Goal: Find specific page/section: Find specific page/section

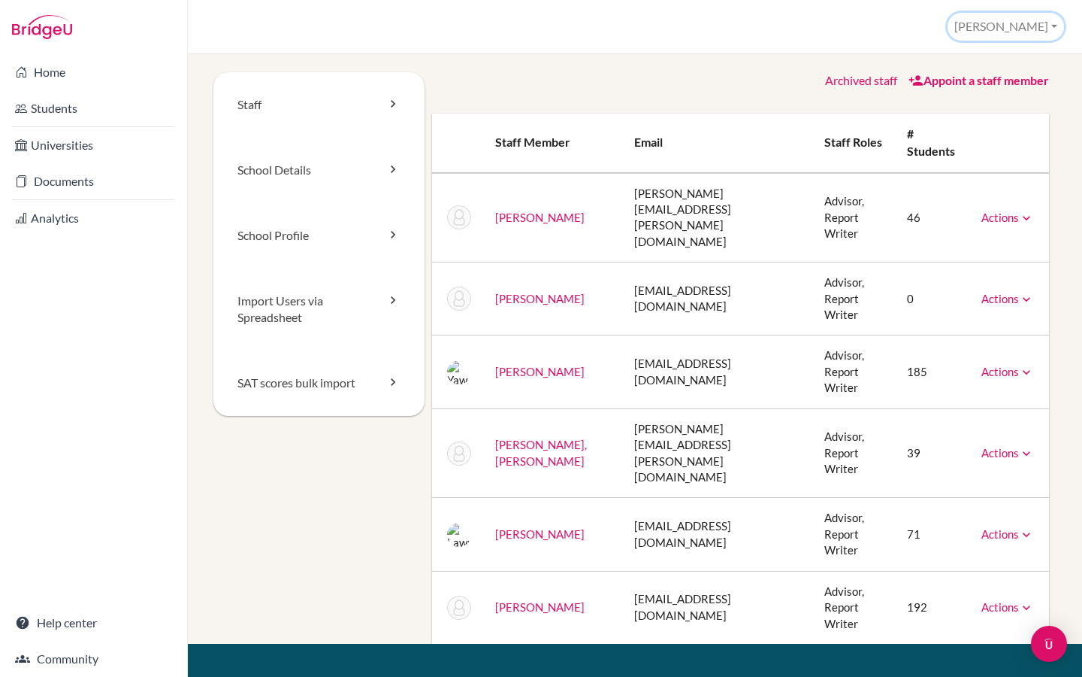
click at [1028, 33] on button "[PERSON_NAME]" at bounding box center [1006, 27] width 117 height 28
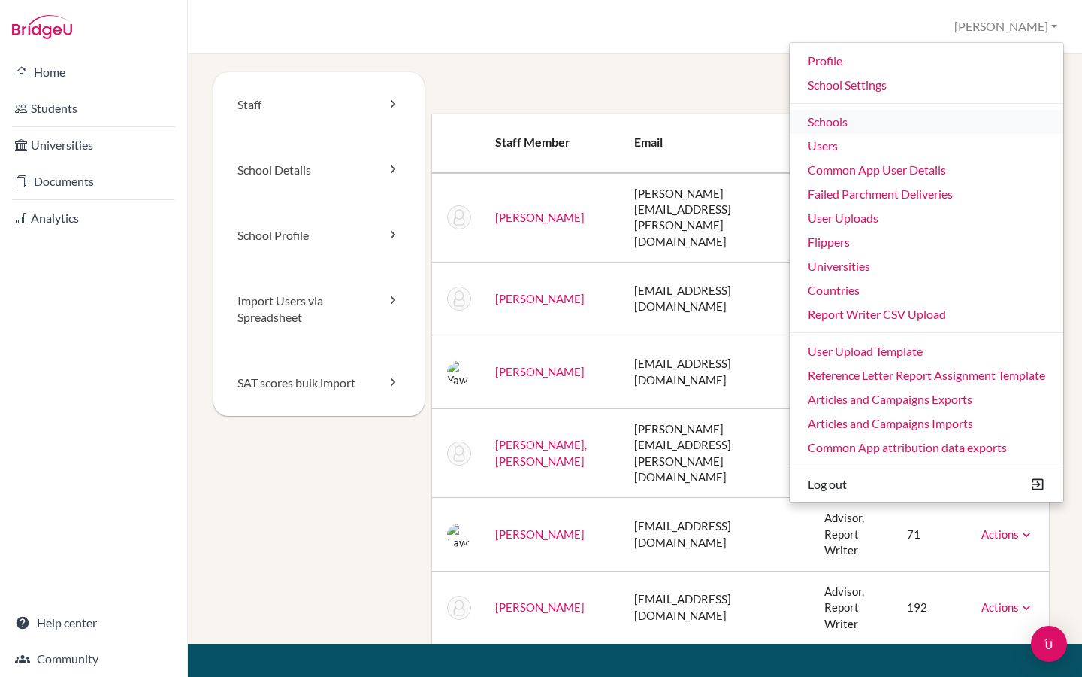
click at [872, 125] on link "Schools" at bounding box center [927, 122] width 274 height 24
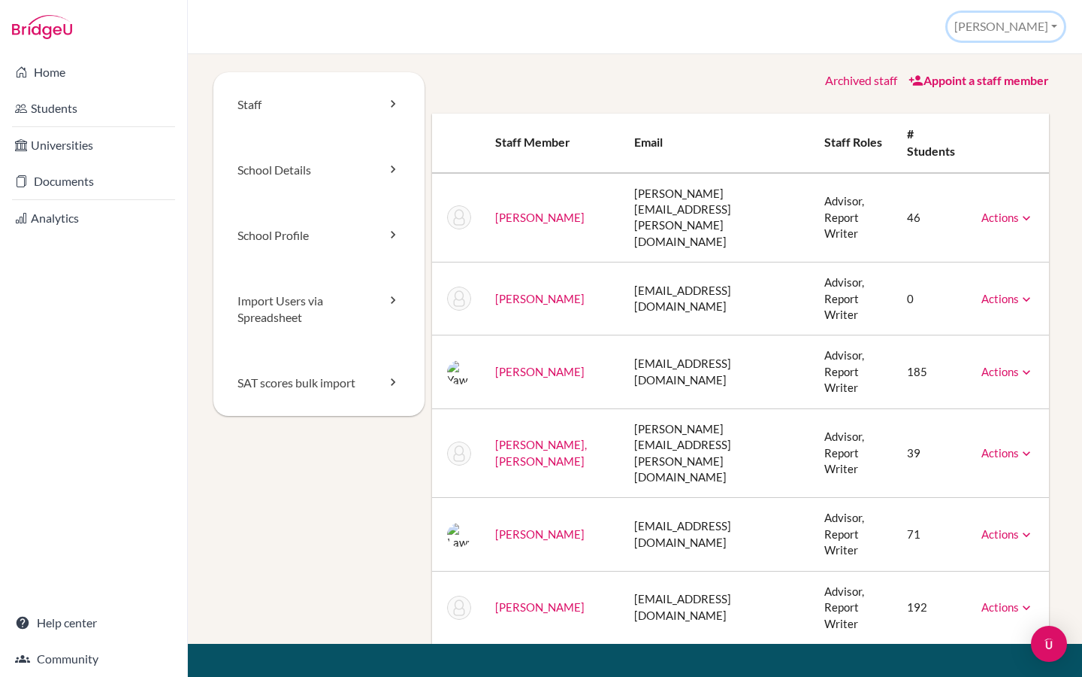
click at [1034, 23] on button "[PERSON_NAME]" at bounding box center [1006, 27] width 117 height 28
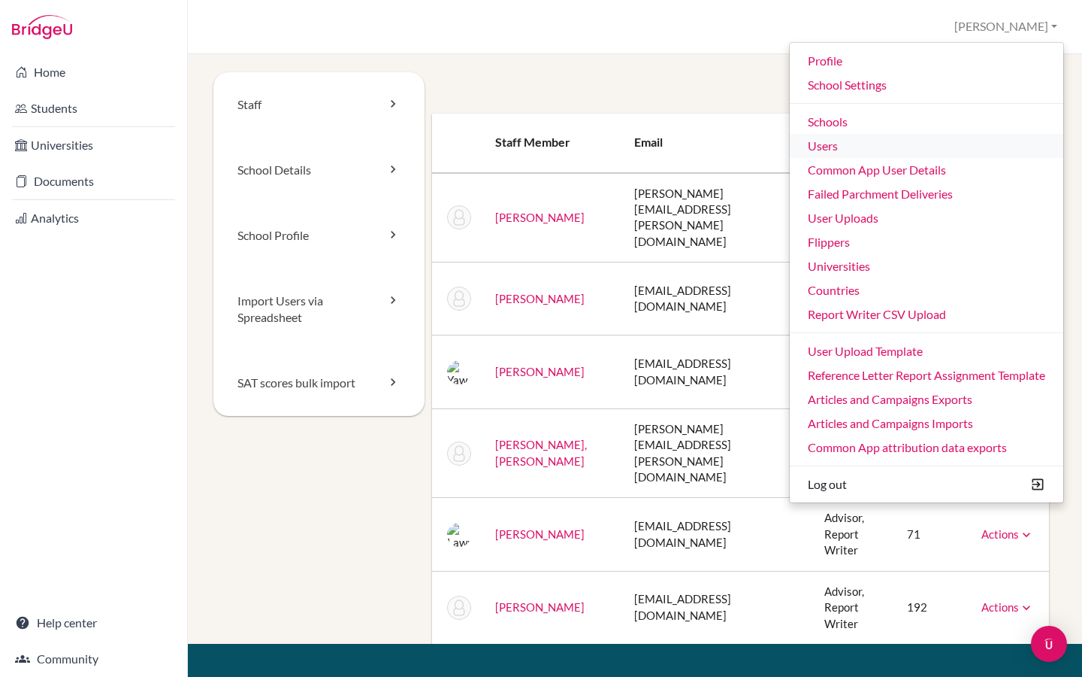
click at [836, 146] on link "Users" at bounding box center [927, 146] width 274 height 24
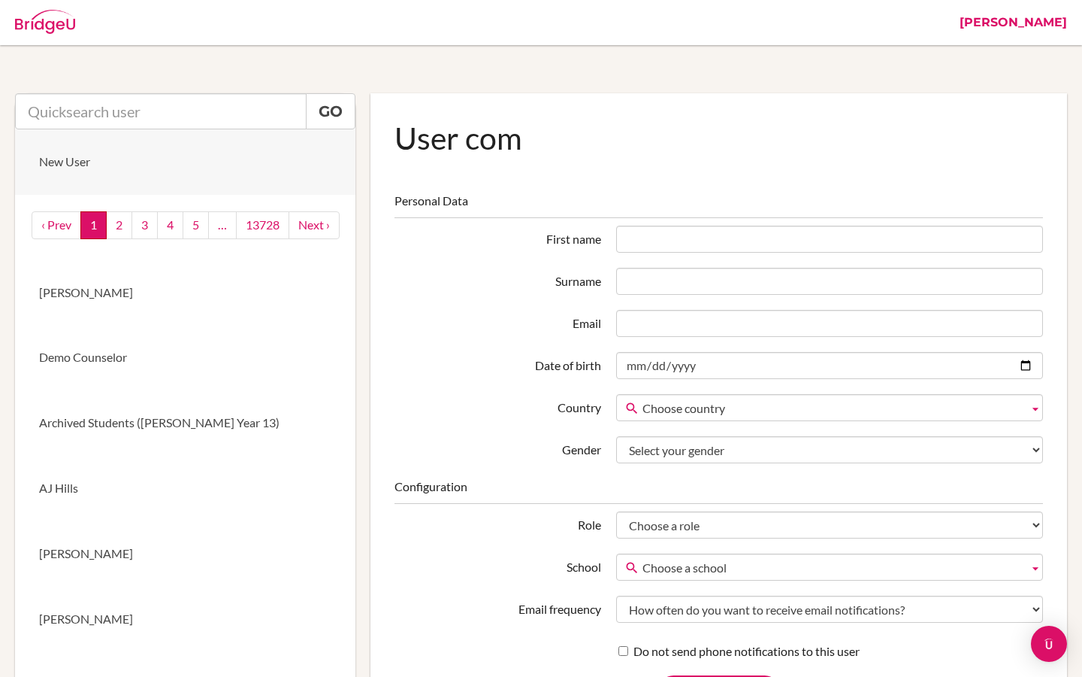
click at [149, 129] on link "New User" at bounding box center [185, 161] width 341 height 65
click at [144, 117] on input "text" at bounding box center [161, 111] width 292 height 36
click at [211, 114] on input "text" at bounding box center [161, 111] width 292 height 36
paste input "agonzalez@danubestudent.com>"
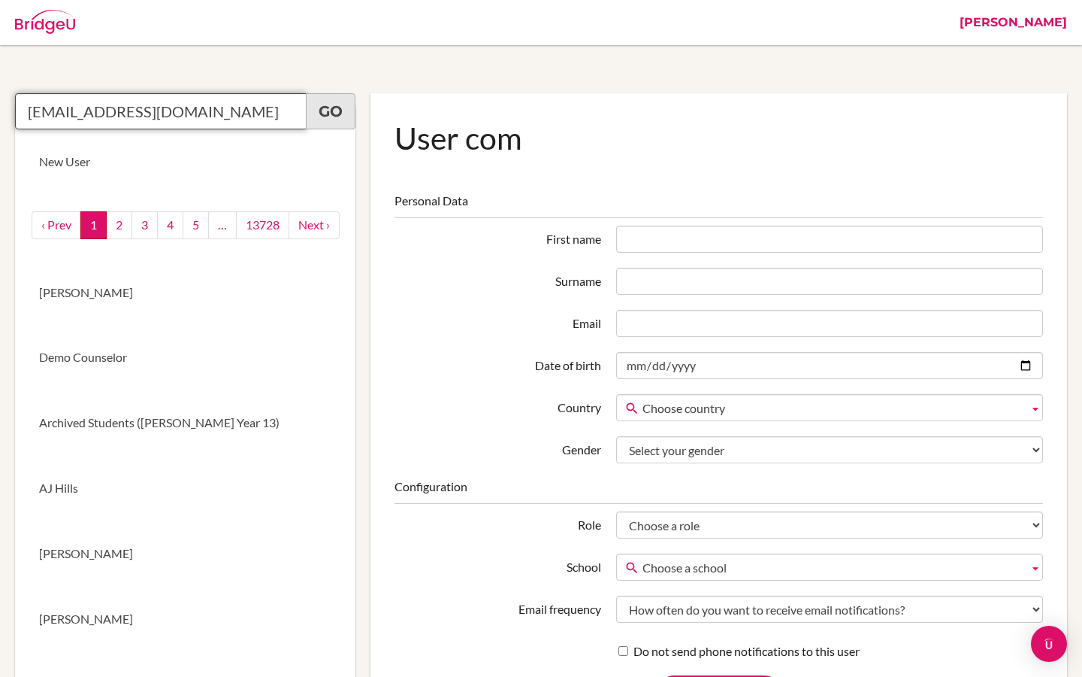
type input "agonzalez@danubestudent.com"
click at [333, 113] on link "Go" at bounding box center [331, 111] width 50 height 36
click at [241, 113] on input "agonzalez@danubestudent.com" at bounding box center [161, 111] width 292 height 36
drag, startPoint x: 248, startPoint y: 115, endPoint x: 0, endPoint y: 110, distance: 248.1
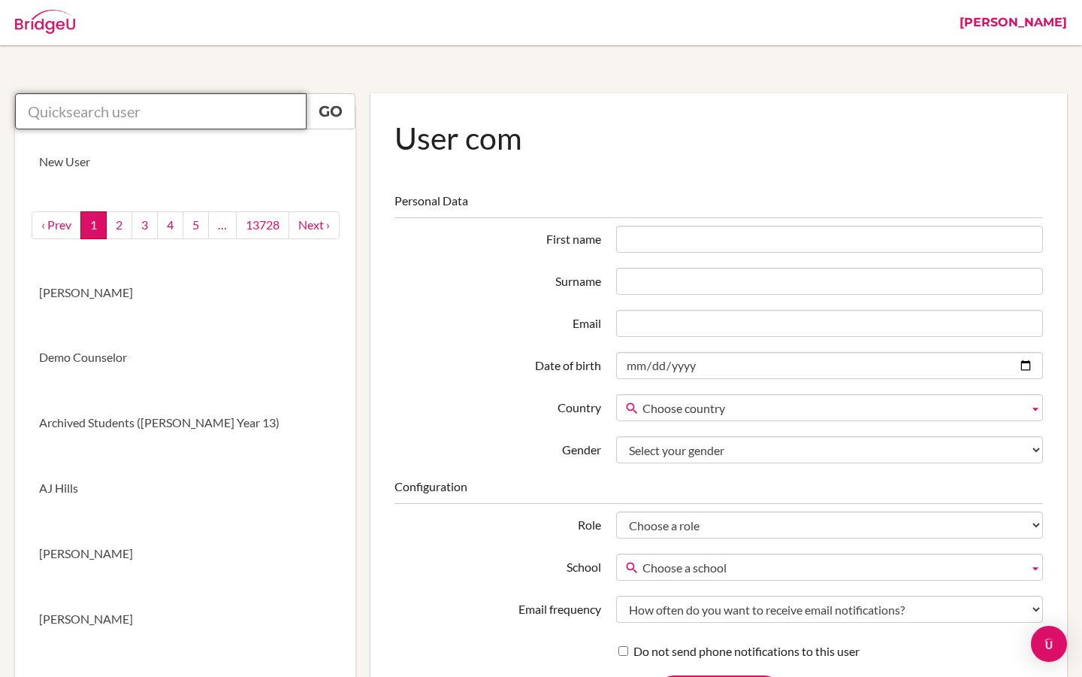
click at [235, 112] on input "text" at bounding box center [161, 111] width 292 height 36
paste input "agonzalez@danubestudent.com>"
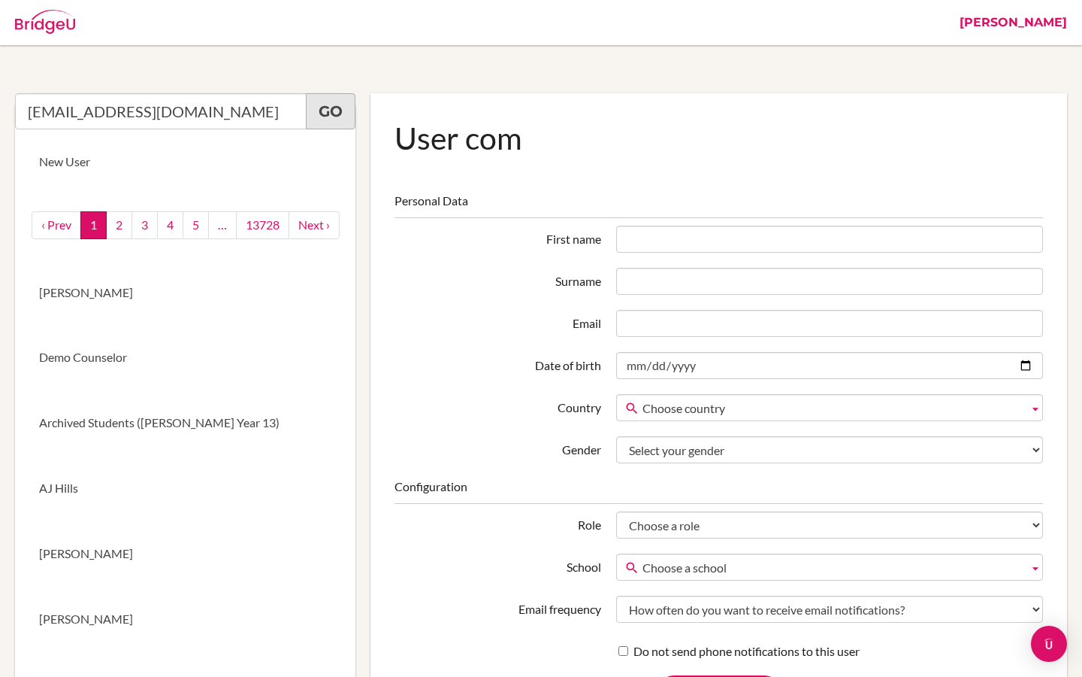
click at [347, 127] on link "Go" at bounding box center [331, 111] width 50 height 36
drag, startPoint x: 243, startPoint y: 114, endPoint x: 0, endPoint y: 113, distance: 242.8
paste input "Ariana Gabrielle GONZALEZ"
click at [336, 117] on link "Go" at bounding box center [331, 111] width 50 height 36
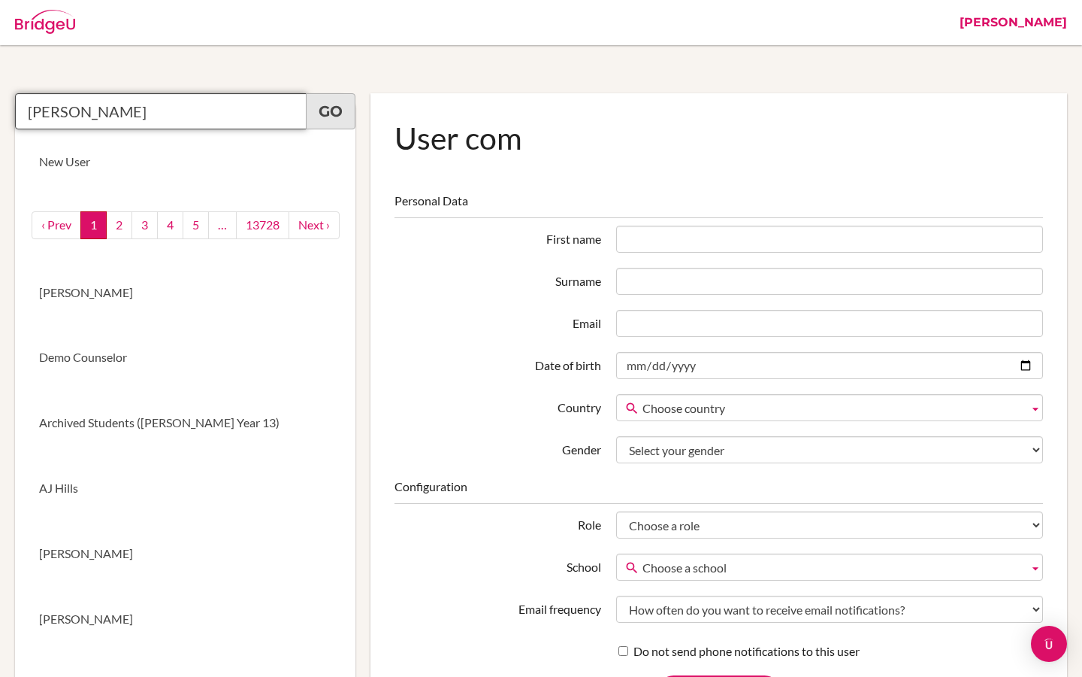
drag, startPoint x: 135, startPoint y: 115, endPoint x: 312, endPoint y: 115, distance: 177.4
click at [312, 115] on div "Ariana Gabrielle GONZALEZ Go" at bounding box center [185, 111] width 341 height 36
click at [339, 115] on link "Go" at bounding box center [331, 111] width 50 height 36
drag, startPoint x: 75, startPoint y: 113, endPoint x: 175, endPoint y: 113, distance: 100.0
click at [175, 113] on input "Ariana Gabriell" at bounding box center [161, 111] width 292 height 36
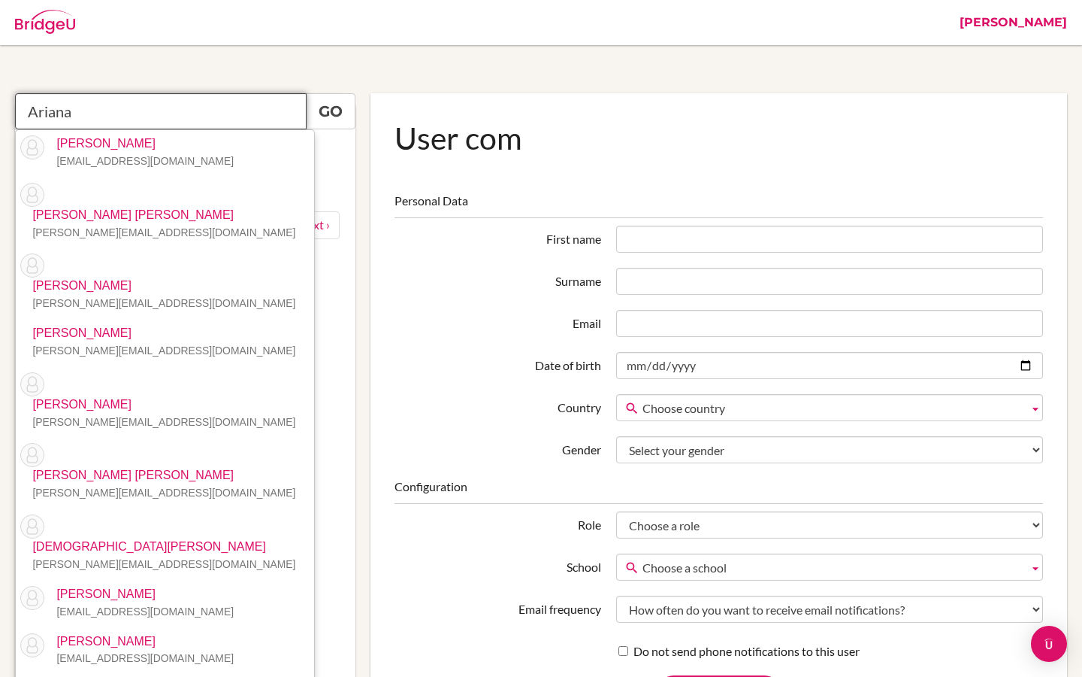
type input "Ariana"
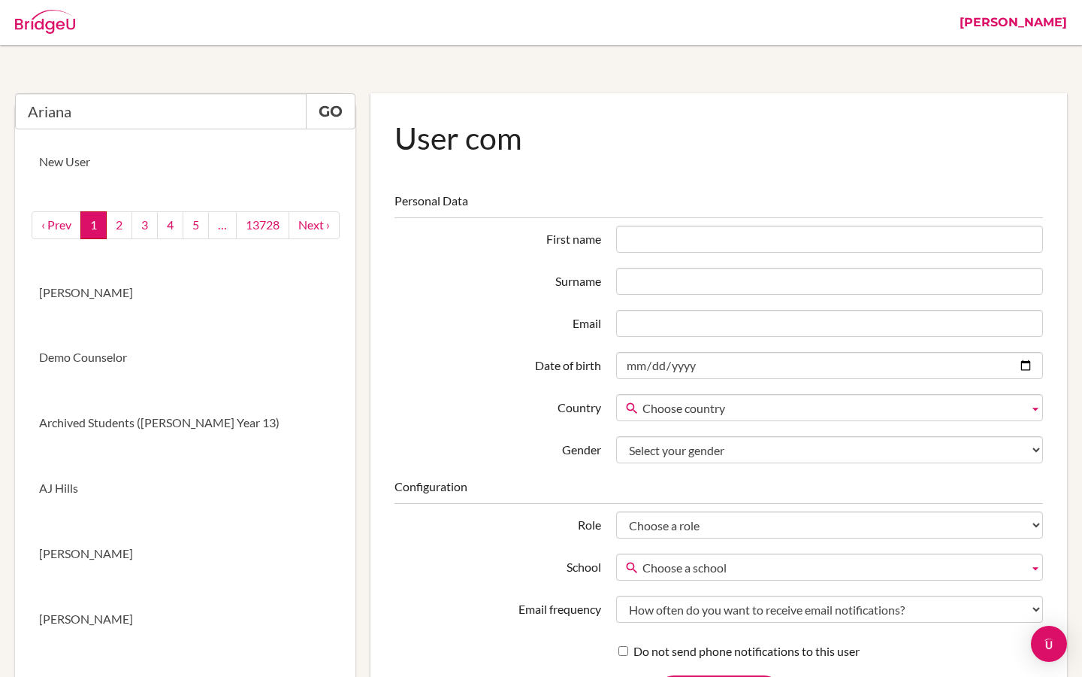
click at [1058, 22] on link "[PERSON_NAME]" at bounding box center [1013, 22] width 123 height 45
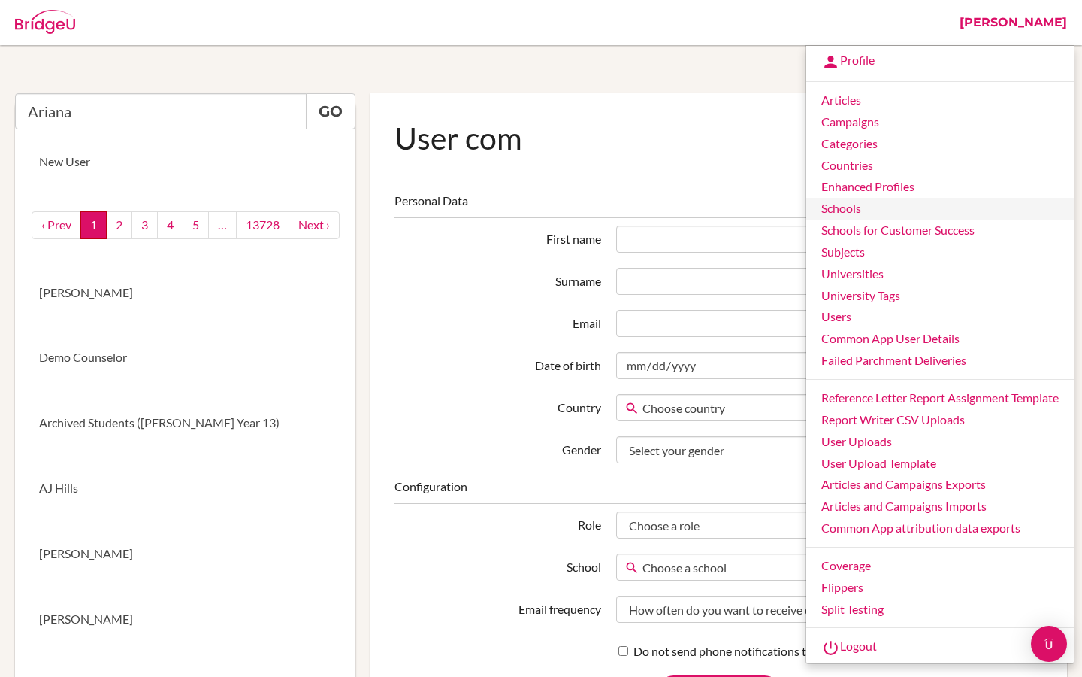
click at [880, 204] on link "Schools" at bounding box center [941, 209] width 268 height 22
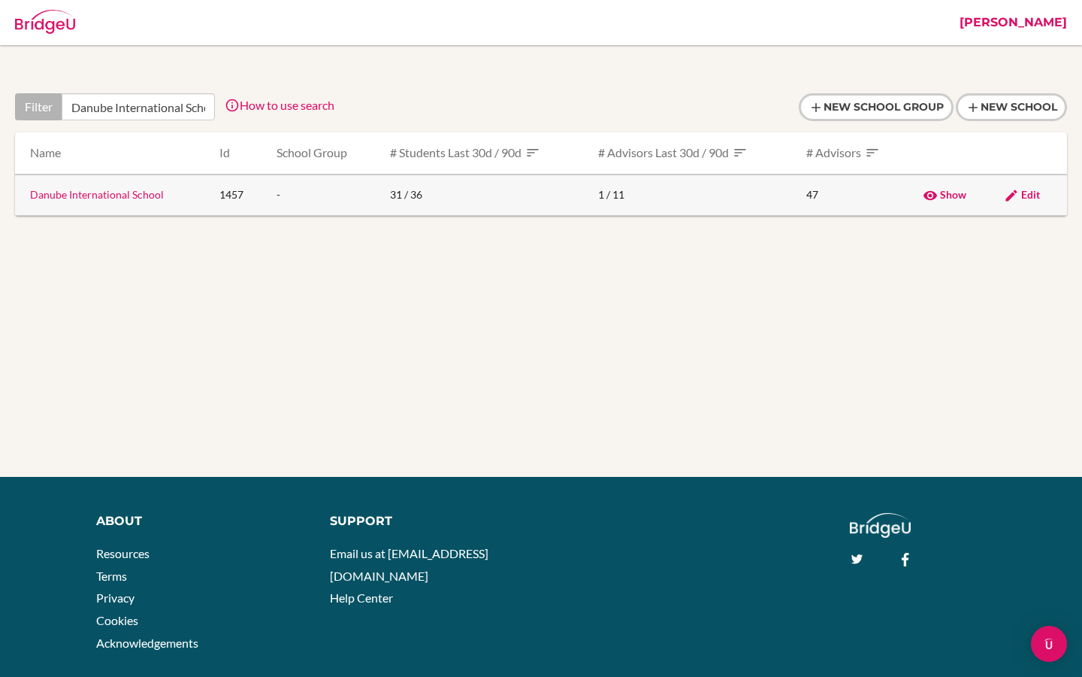
scroll to position [0, 23]
type input "Danube International School"
click at [123, 198] on link "Danube International School" at bounding box center [97, 194] width 134 height 13
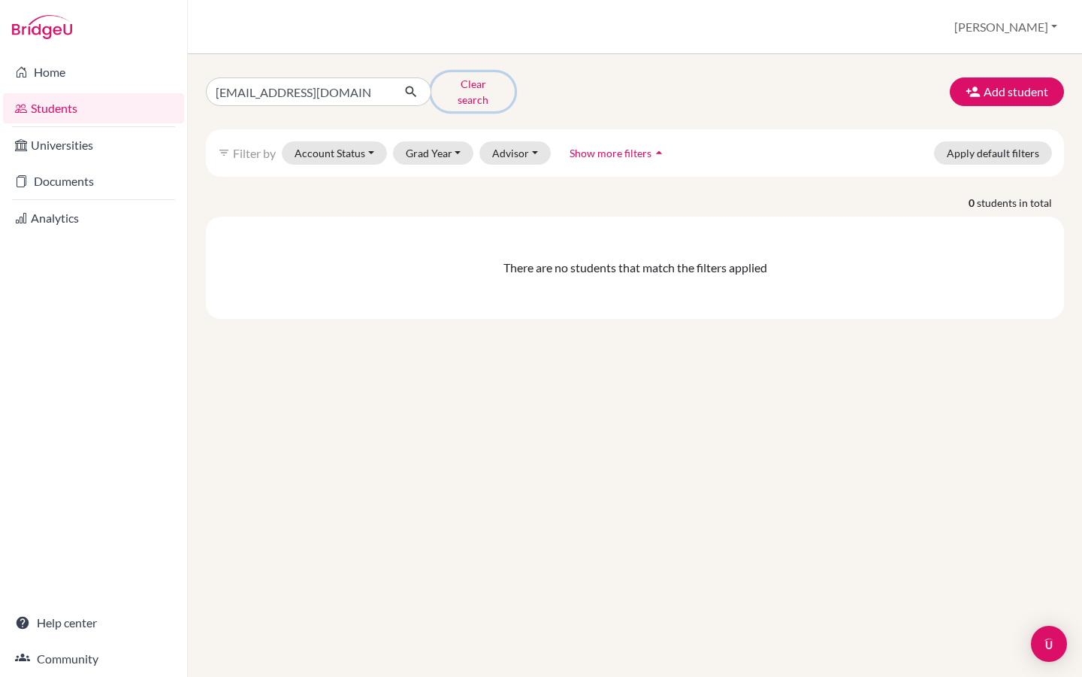
click at [463, 87] on button "Clear search" at bounding box center [472, 91] width 83 height 39
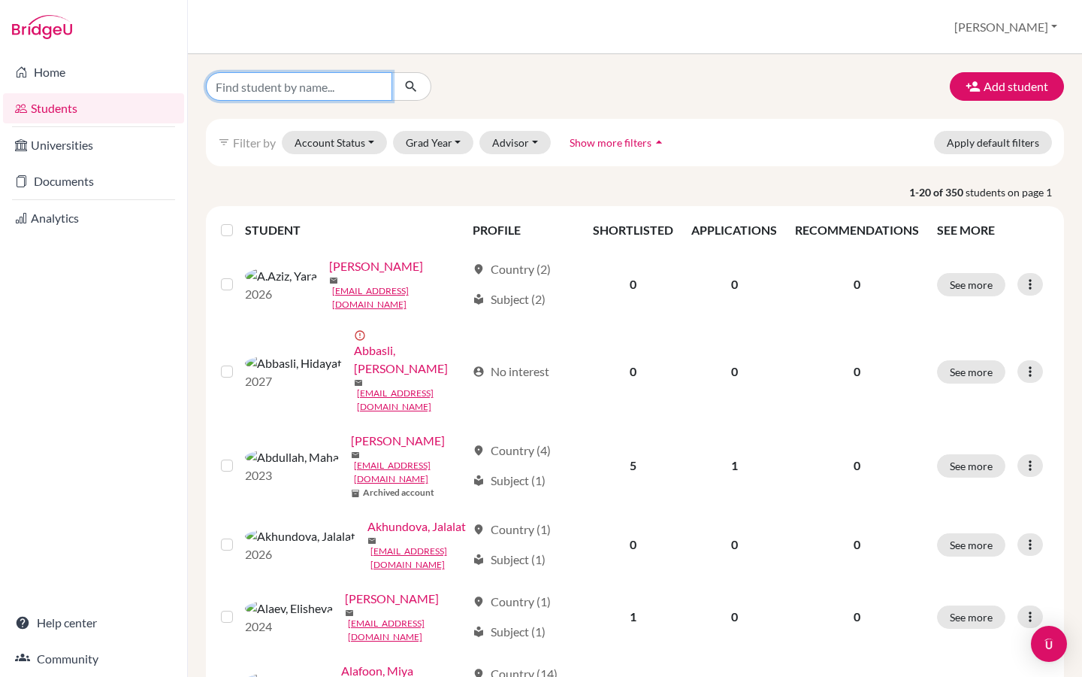
click at [310, 89] on input "Find student by name..." at bounding box center [299, 86] width 186 height 29
paste input "[PERSON_NAME]"
drag, startPoint x: 303, startPoint y: 83, endPoint x: 377, endPoint y: 87, distance: 74.5
click at [377, 87] on input "[PERSON_NAME]" at bounding box center [299, 86] width 186 height 29
type input "Ariana Gabrielle"
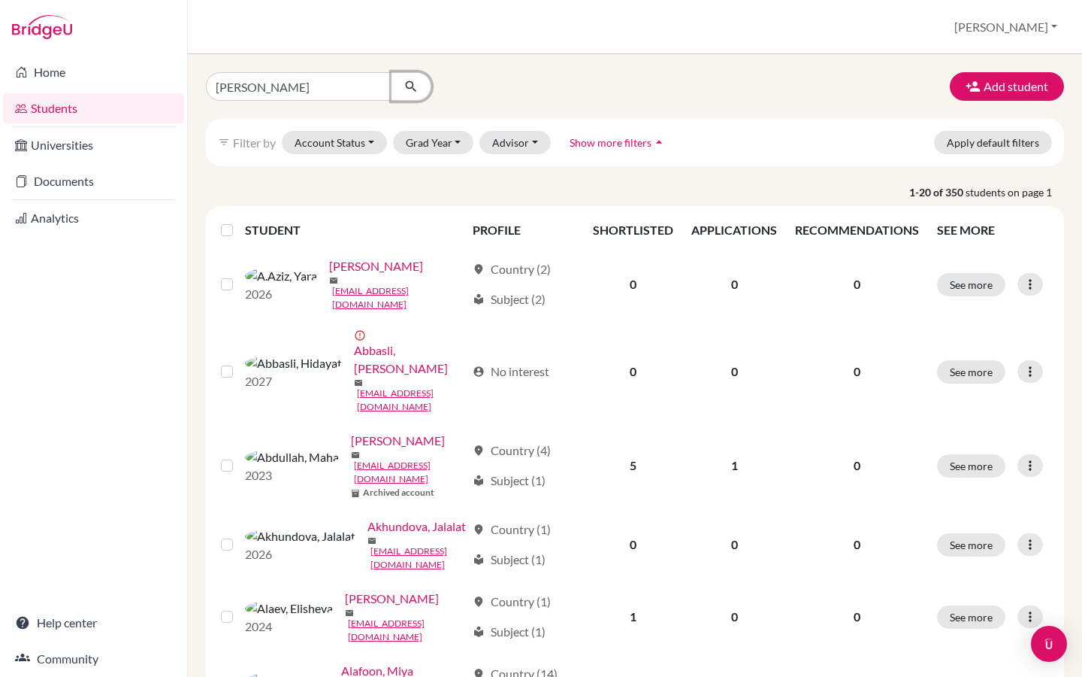
click at [410, 92] on icon "submit" at bounding box center [411, 86] width 15 height 15
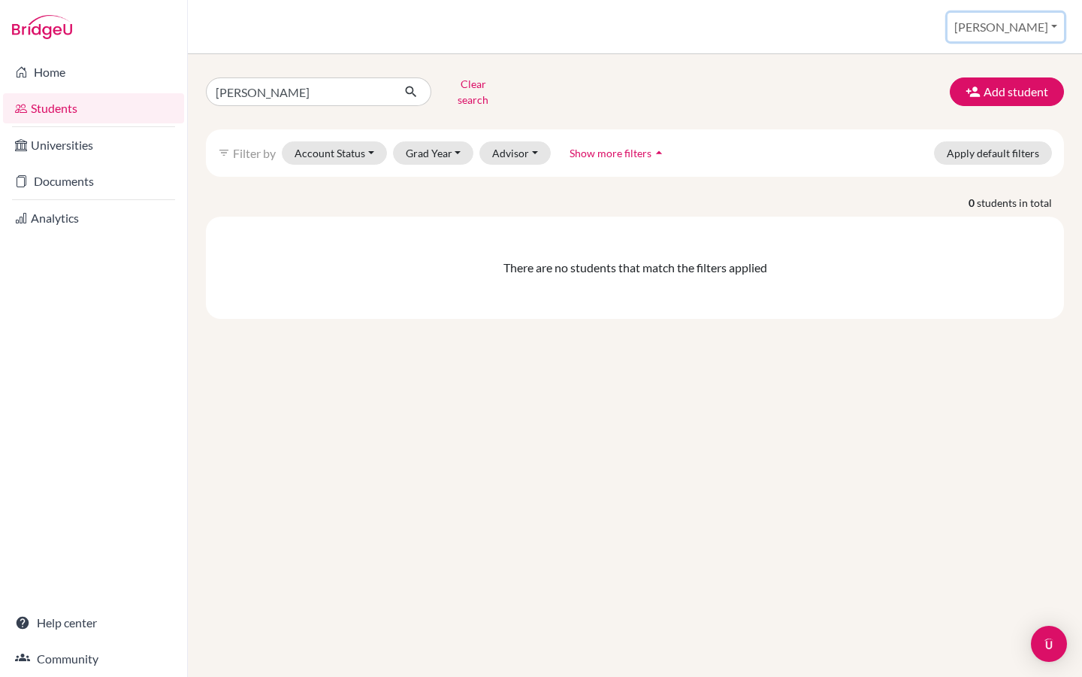
click at [1040, 26] on button "[PERSON_NAME]" at bounding box center [1006, 27] width 117 height 29
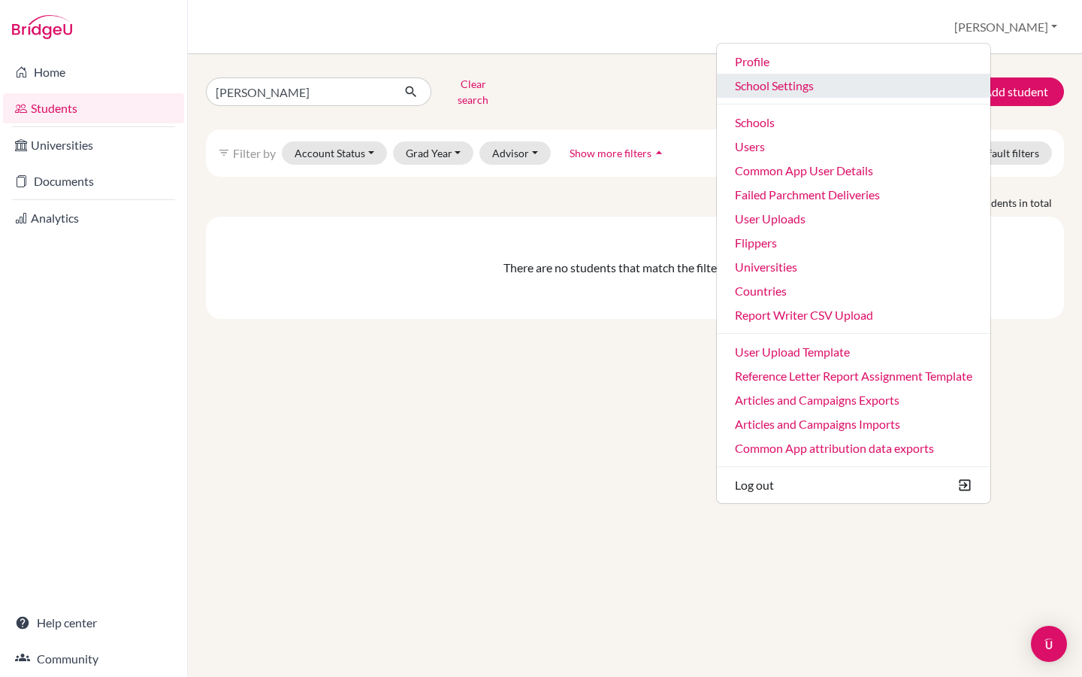
click at [848, 95] on link "School Settings" at bounding box center [854, 86] width 274 height 24
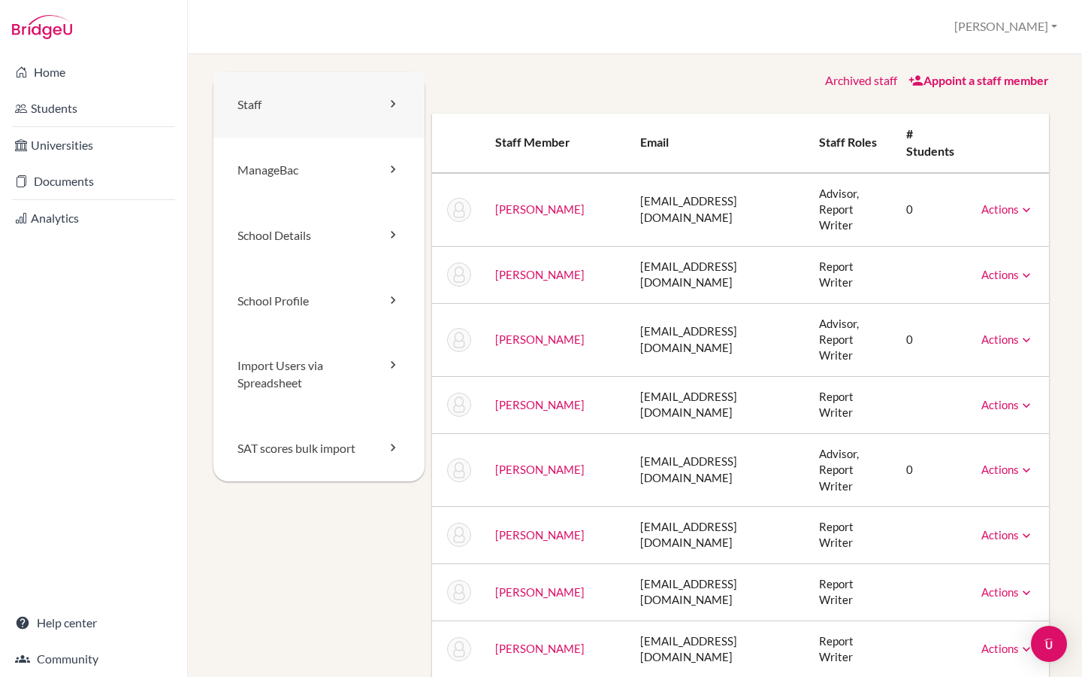
click at [327, 119] on link "Staff" at bounding box center [318, 104] width 211 height 65
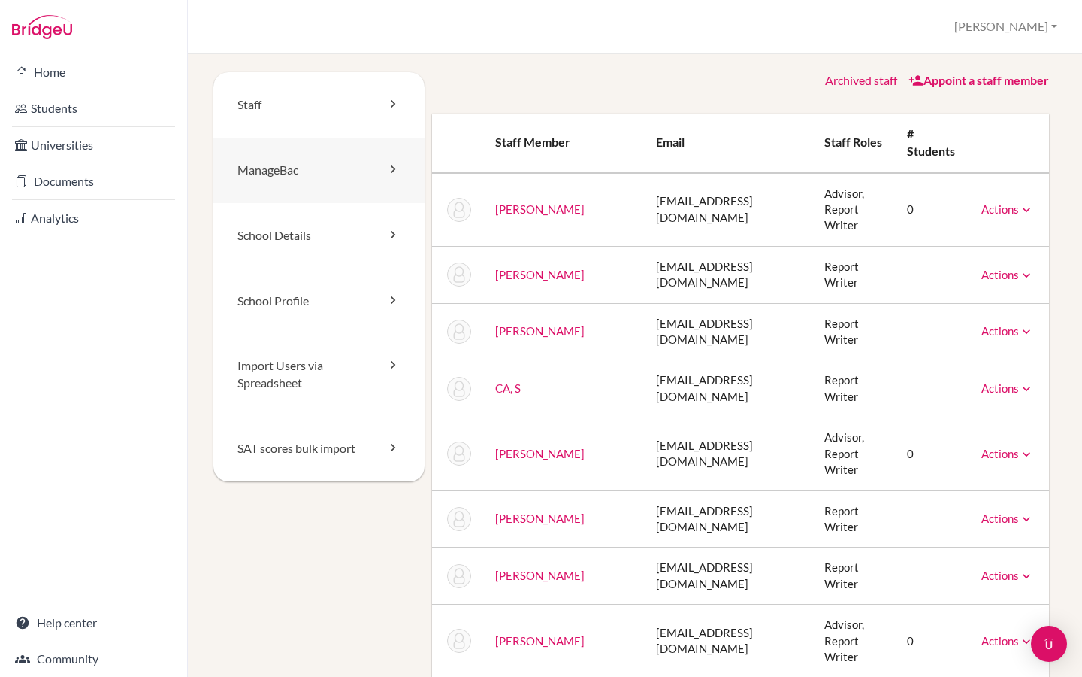
click at [286, 180] on link "ManageBac" at bounding box center [318, 170] width 211 height 65
